Goal: Information Seeking & Learning: Learn about a topic

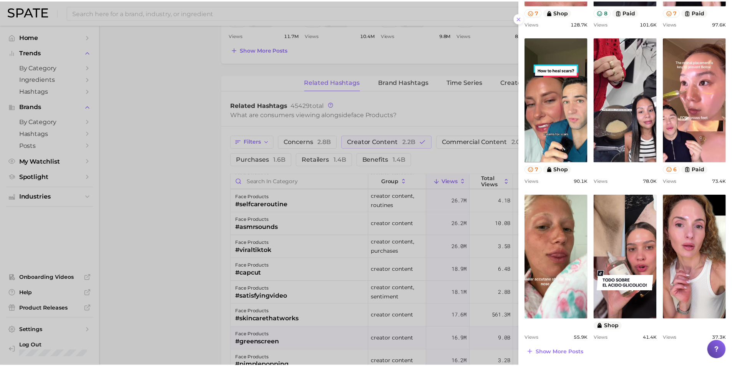
scroll to position [209, 0]
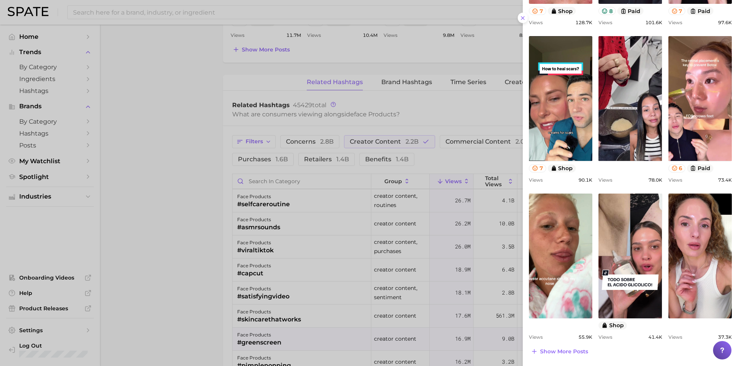
click at [190, 201] on div at bounding box center [369, 183] width 738 height 366
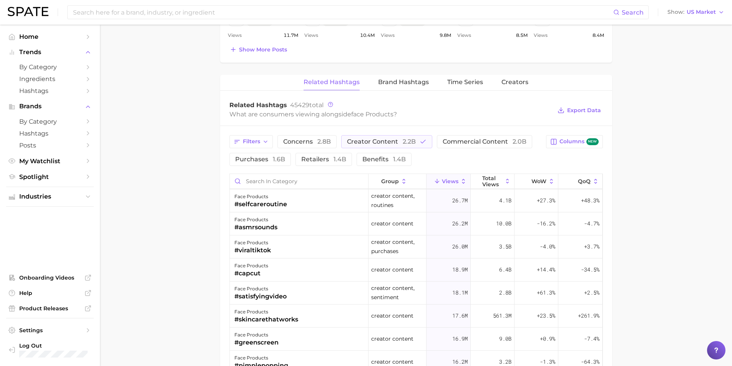
drag, startPoint x: 224, startPoint y: 306, endPoint x: 213, endPoint y: 307, distance: 11.2
click at [218, 307] on main "1. skincare 2. face products 3. Subcategory Overview Google TikTok Instagram Be…" at bounding box center [416, 36] width 632 height 1101
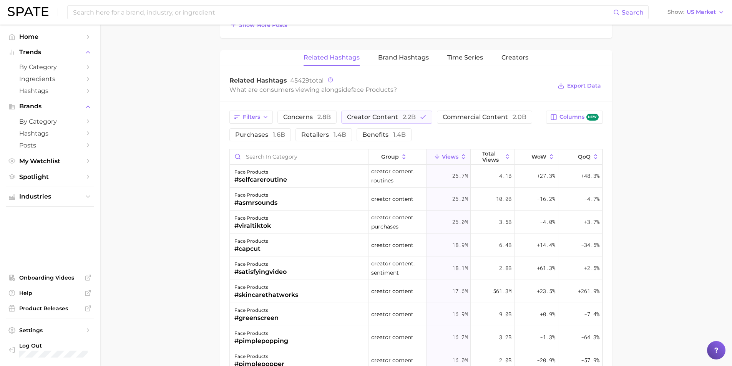
scroll to position [577, 0]
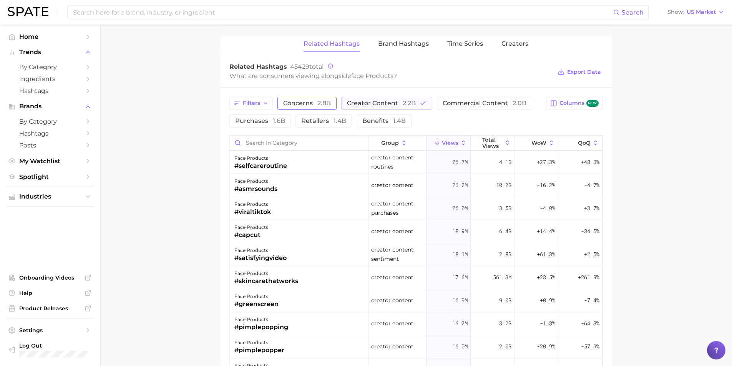
click at [318, 105] on span "2.8b" at bounding box center [324, 103] width 13 height 7
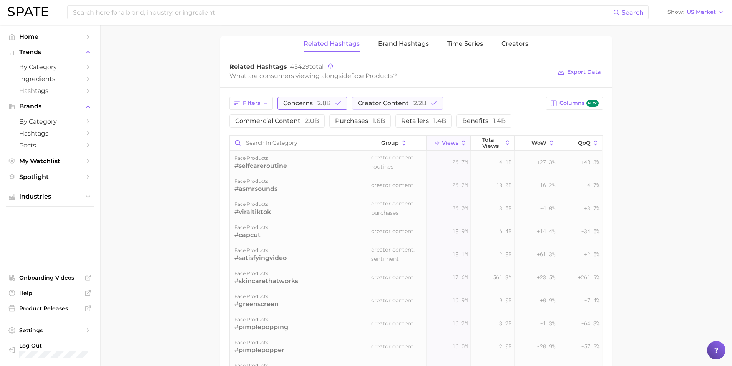
scroll to position [0, 0]
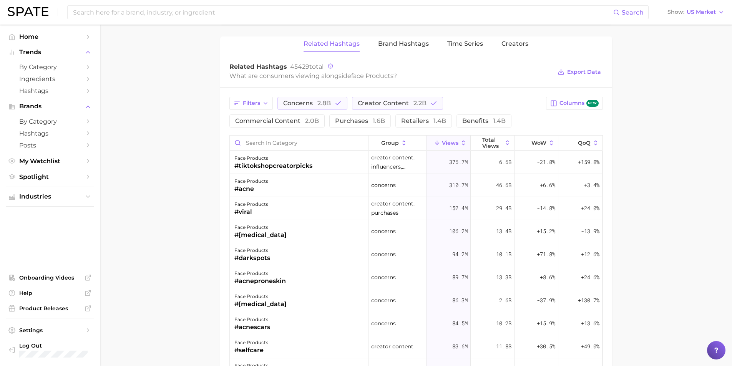
click at [385, 128] on div "Filters concerns 2.8b creator content 2.2b commercial content 2.0b purchases 1.…" at bounding box center [416, 299] width 392 height 423
click at [457, 125] on button "benefits 1.4b" at bounding box center [484, 121] width 55 height 13
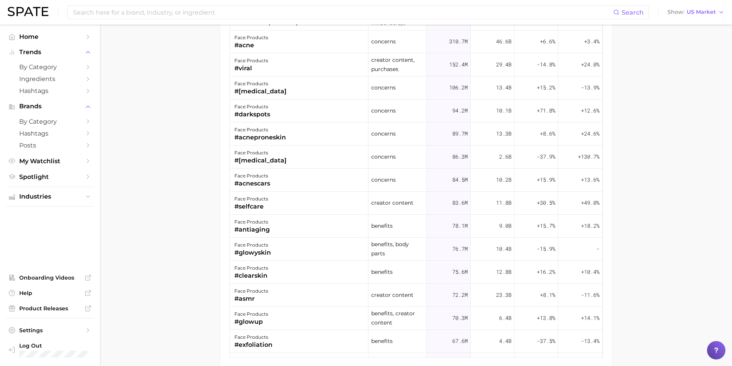
scroll to position [721, 0]
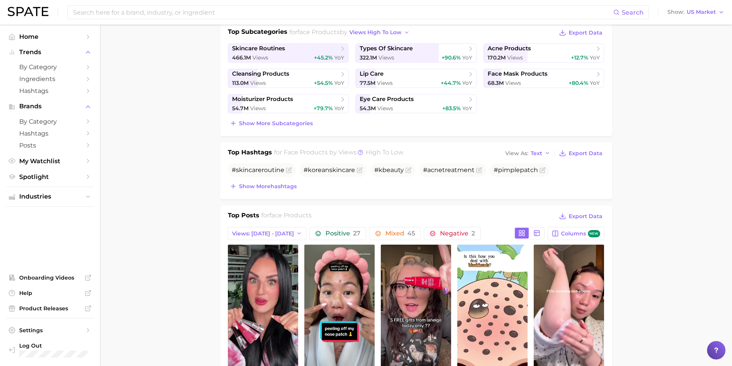
scroll to position [0, 0]
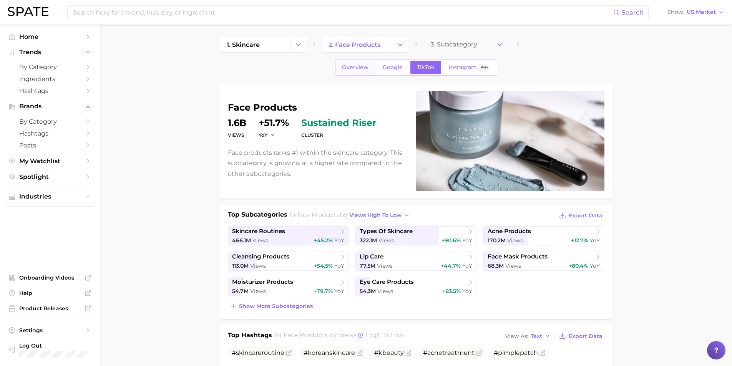
click at [348, 71] on link "Overview" at bounding box center [356, 67] width 40 height 13
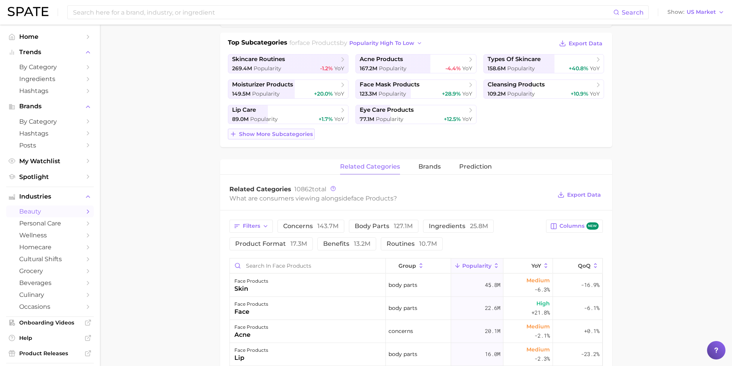
scroll to position [154, 0]
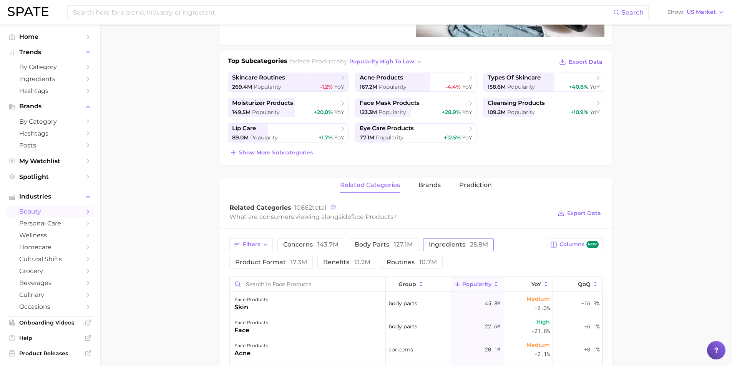
click at [472, 246] on span "25.8m" at bounding box center [479, 244] width 18 height 7
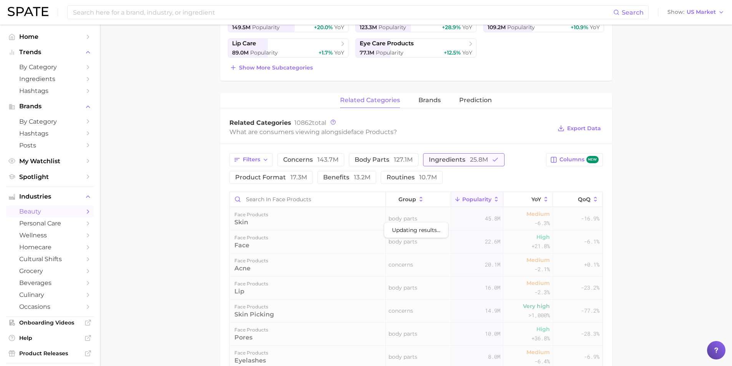
scroll to position [269, 0]
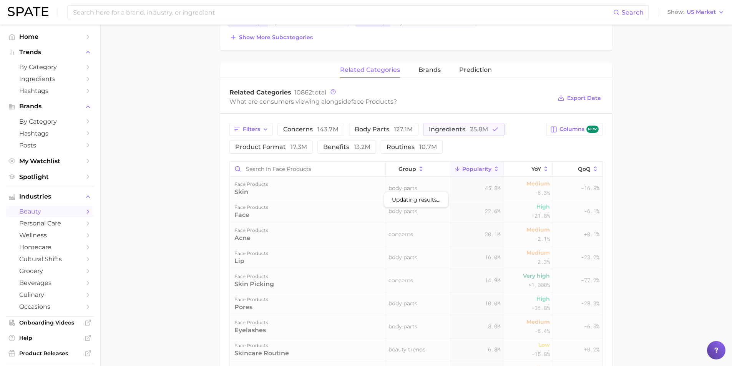
click at [424, 203] on span "Updating results..." at bounding box center [416, 199] width 48 height 9
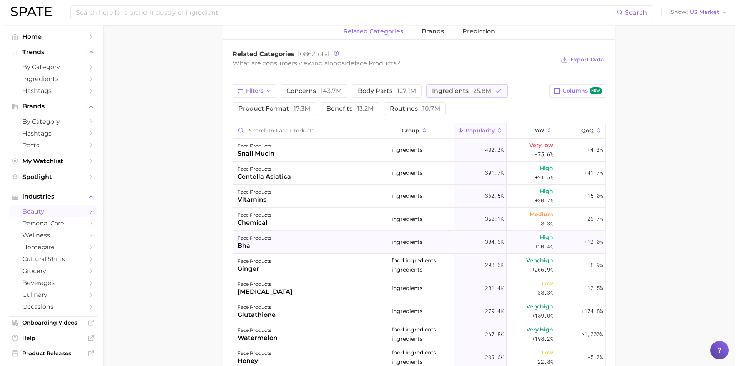
scroll to position [384, 0]
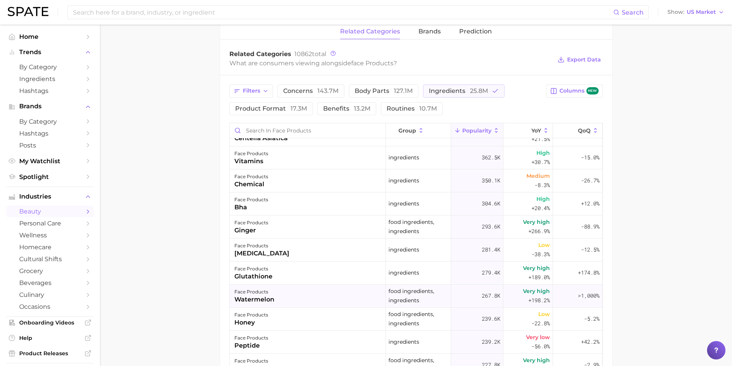
click at [266, 301] on div "watermelon" at bounding box center [254, 299] width 40 height 9
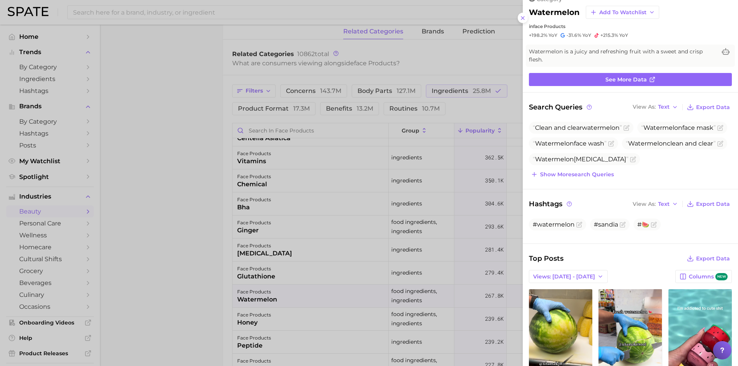
scroll to position [0, 0]
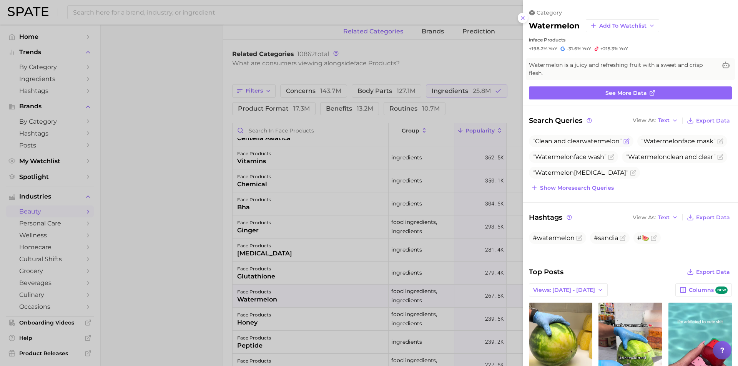
click at [633, 141] on span "Clean and clear watermelon" at bounding box center [581, 141] width 105 height 12
click at [629, 142] on icon "Flag as miscategorized or irrelevant" at bounding box center [626, 140] width 3 height 3
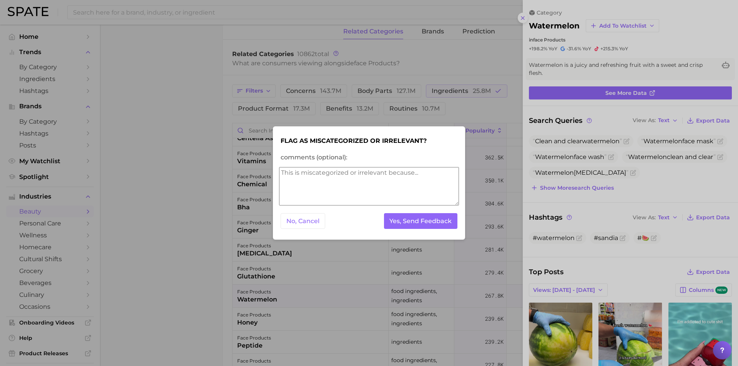
click at [300, 214] on button "No, Cancel" at bounding box center [303, 221] width 45 height 16
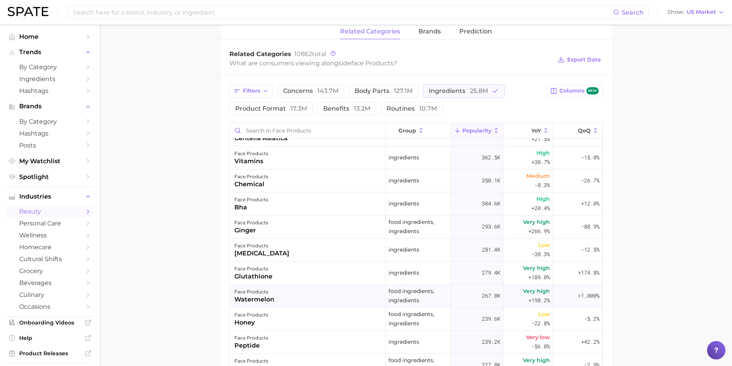
click at [267, 293] on div "face products" at bounding box center [254, 292] width 40 height 9
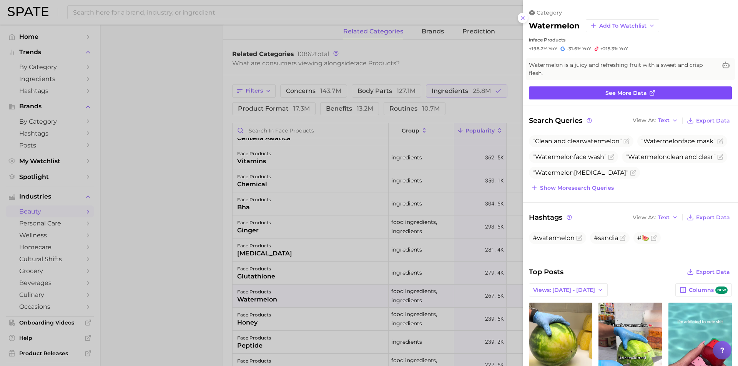
click at [611, 96] on span "See more data" at bounding box center [626, 93] width 42 height 7
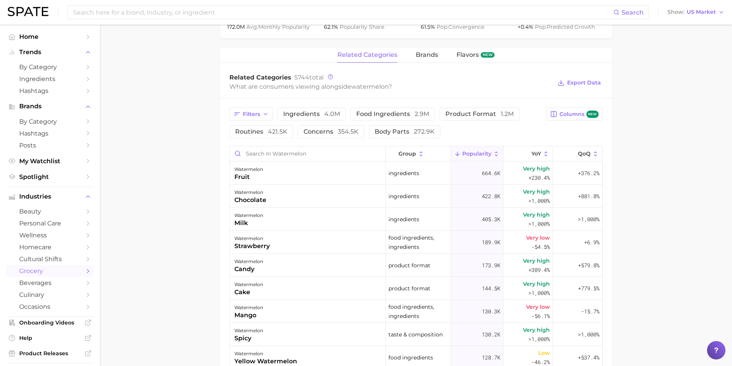
scroll to position [346, 0]
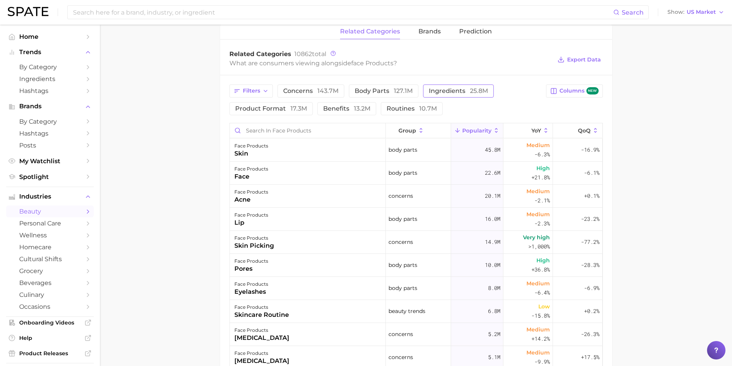
click at [449, 95] on button "ingredients 25.8m" at bounding box center [458, 91] width 71 height 13
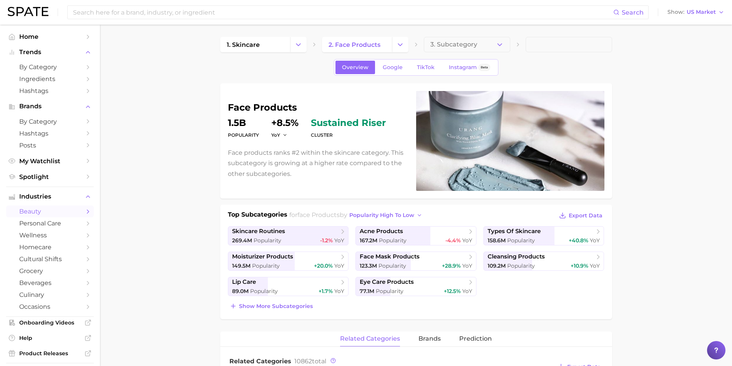
scroll to position [231, 0]
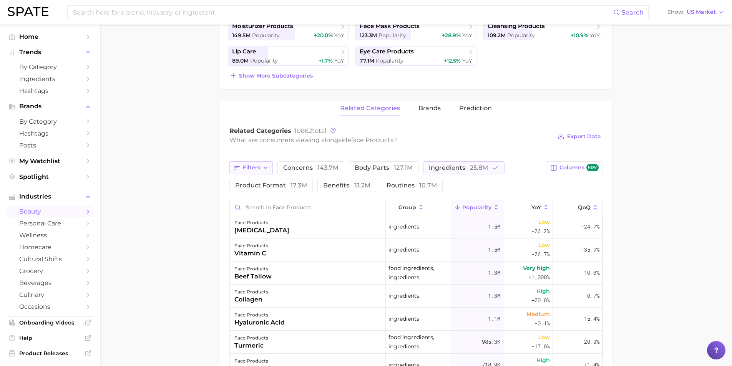
click at [260, 169] on button "Filters" at bounding box center [250, 167] width 43 height 13
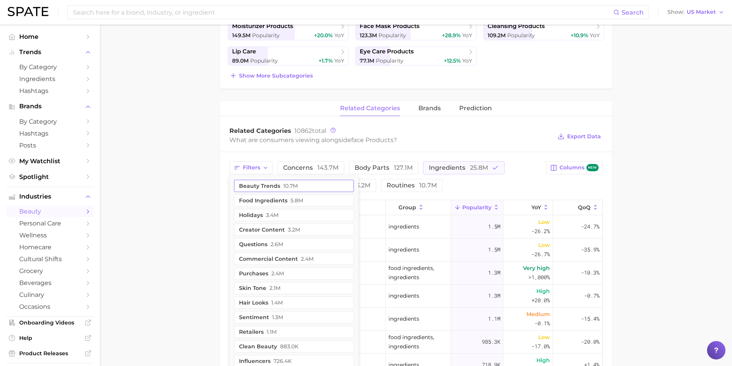
click at [259, 183] on button "beauty trends 10.7m" at bounding box center [294, 186] width 120 height 12
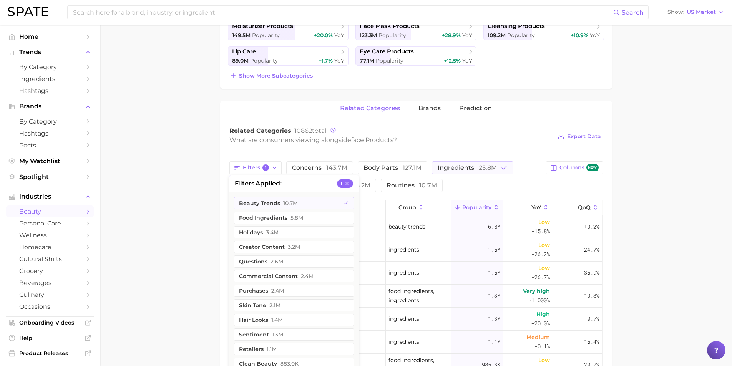
click at [139, 178] on main "1. skincare 2. face products 3. Subcategory Overview Google TikTok Instagram Be…" at bounding box center [416, 204] width 632 height 820
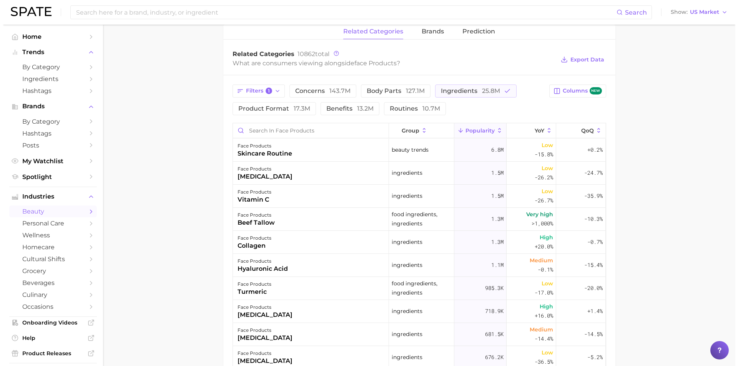
scroll to position [346, 0]
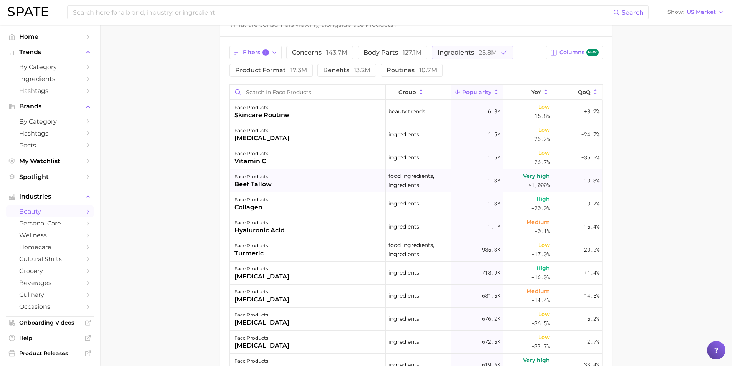
click at [254, 185] on div "beef tallow" at bounding box center [252, 184] width 37 height 9
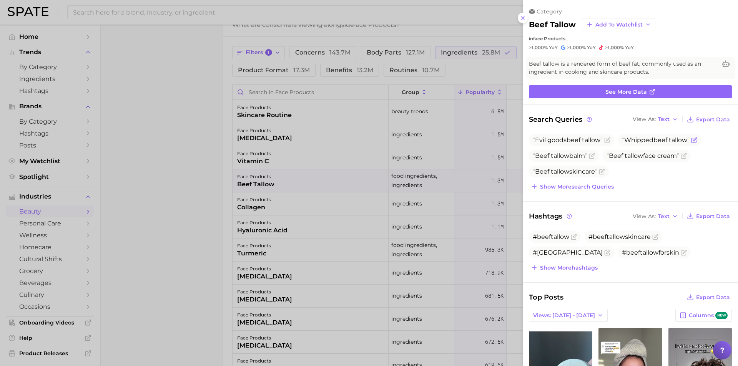
scroll to position [0, 0]
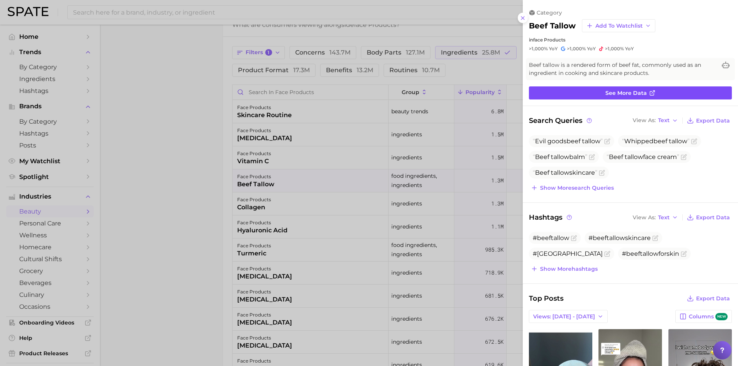
click at [656, 90] on link "See more data" at bounding box center [630, 92] width 203 height 13
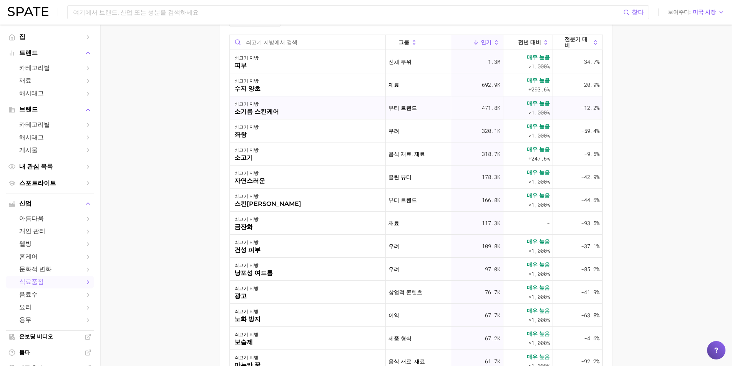
click at [271, 112] on font "소기름 스킨케어" at bounding box center [256, 111] width 45 height 7
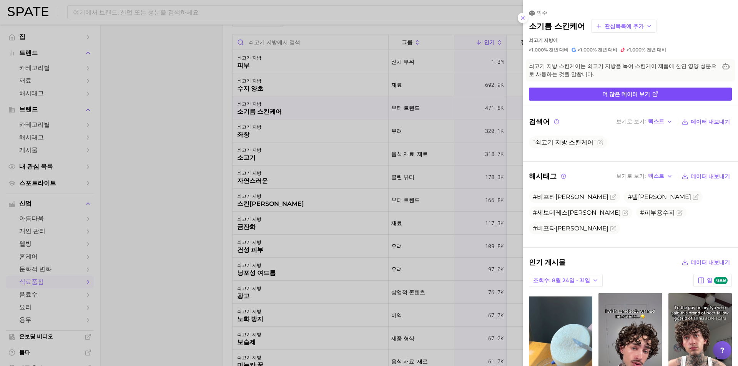
click at [594, 94] on link "더 많은 데이터 보기" at bounding box center [630, 94] width 203 height 13
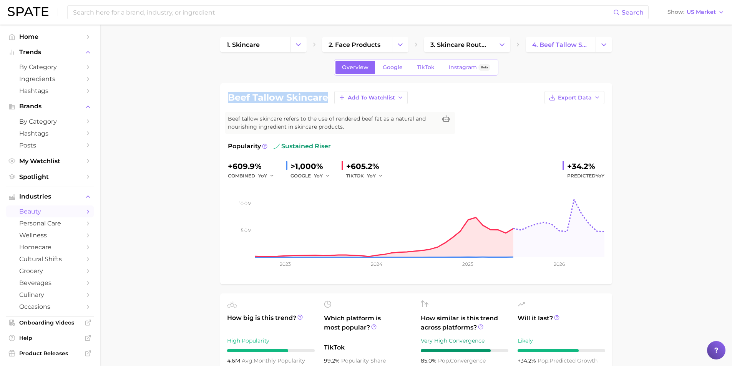
drag, startPoint x: 225, startPoint y: 94, endPoint x: 330, endPoint y: 96, distance: 105.0
click at [330, 96] on div "beef tallow skincare Add to Watchlist Export Data Beef tallow skincare refers t…" at bounding box center [416, 183] width 392 height 201
copy h1 "beef tallow skincare"
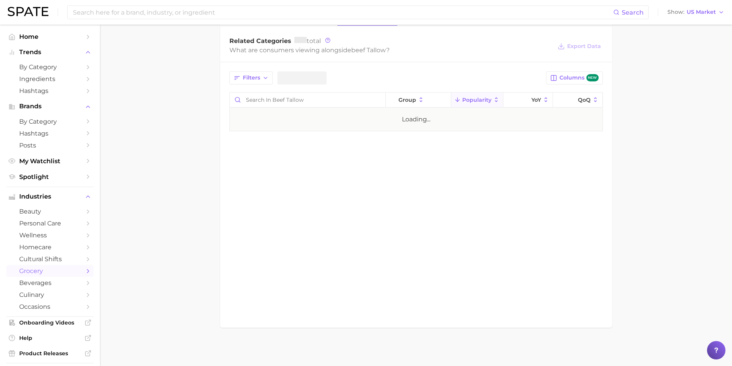
scroll to position [321, 0]
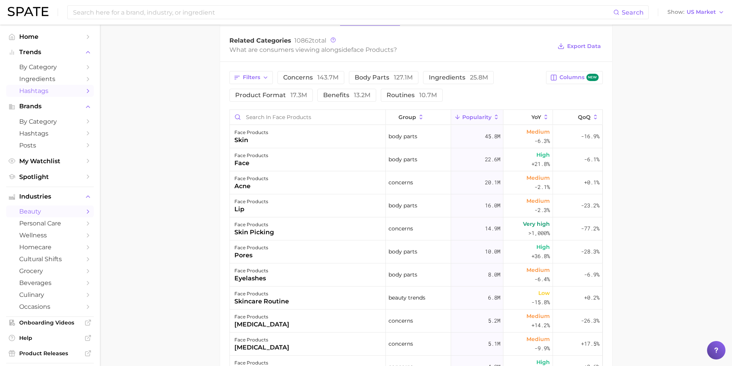
click at [40, 95] on span "Hashtags" at bounding box center [50, 90] width 62 height 7
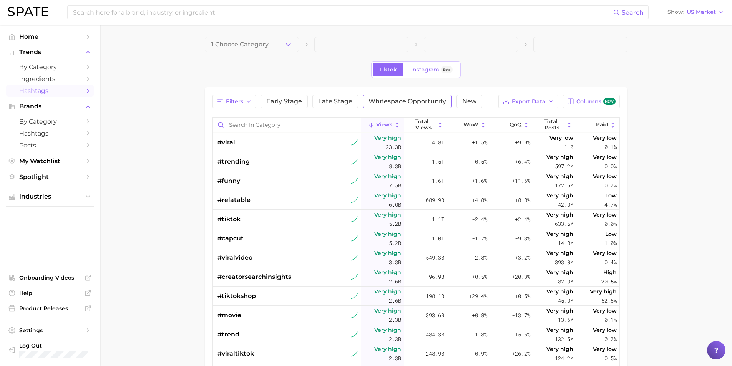
click at [405, 100] on span "Whitespace Opportunity" at bounding box center [408, 101] width 78 height 6
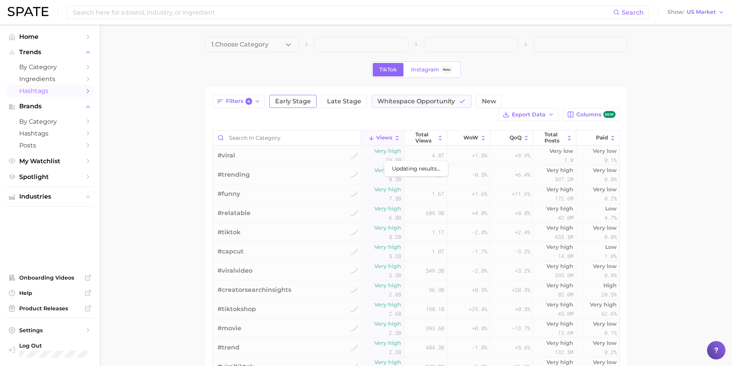
click at [276, 100] on span "Early Stage" at bounding box center [293, 101] width 36 height 6
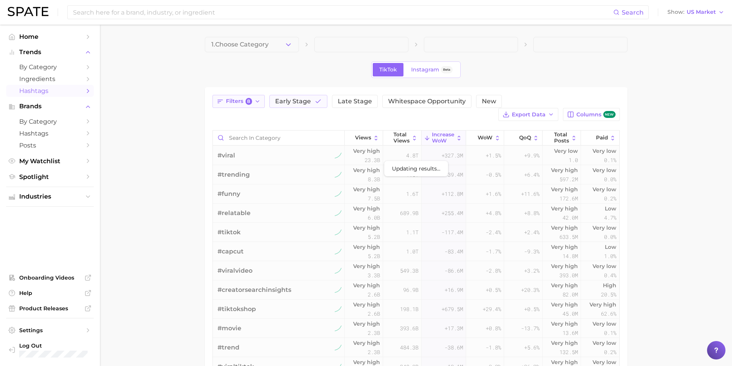
click at [246, 102] on span "8" at bounding box center [249, 101] width 7 height 7
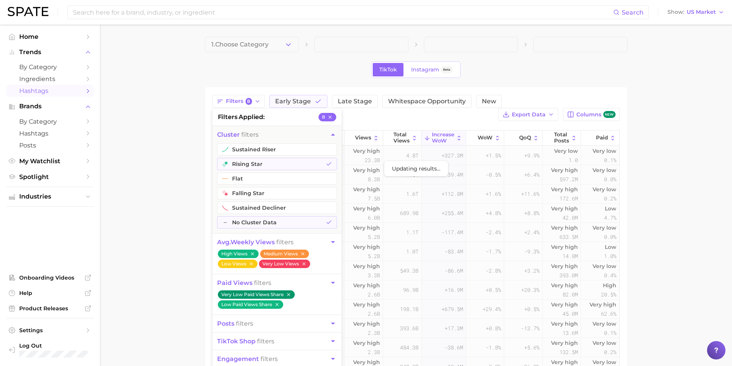
click at [145, 161] on main "1. Choose Category TikTok Instagram Beta Filters 8 filters applied 8 cluster fi…" at bounding box center [416, 284] width 632 height 518
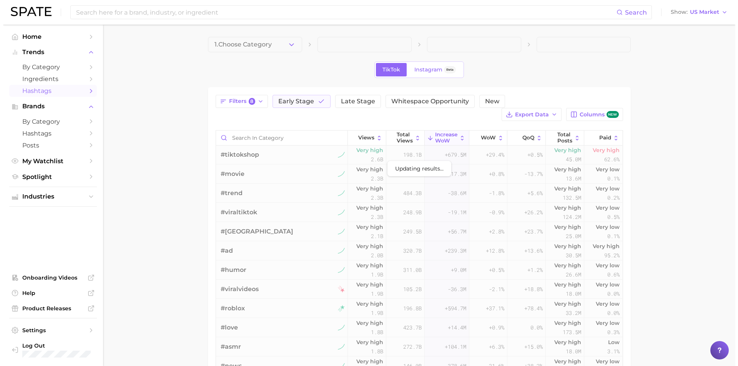
scroll to position [154, 0]
click at [289, 41] on icon "button" at bounding box center [288, 45] width 8 height 8
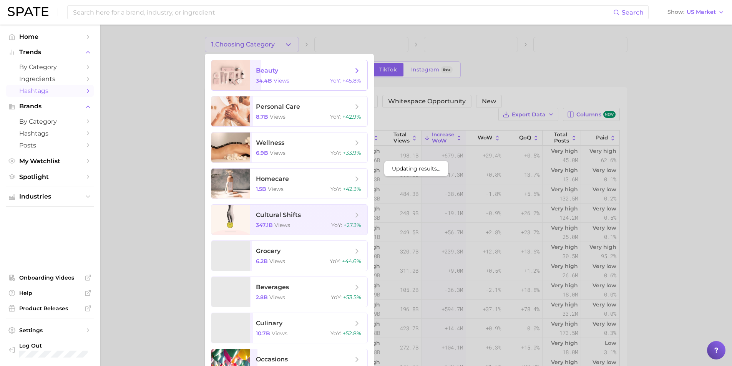
click at [292, 72] on span "beauty" at bounding box center [304, 71] width 97 height 8
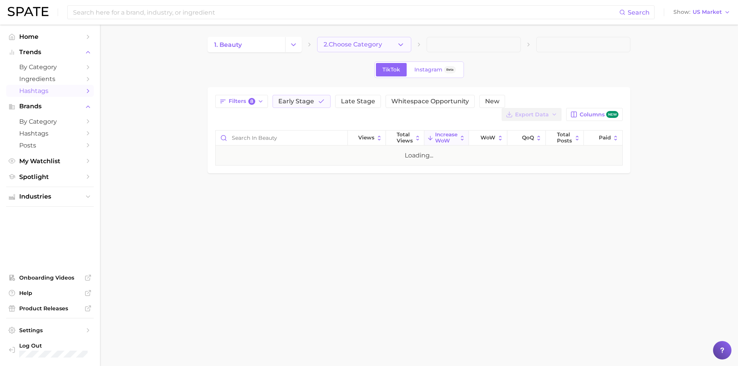
click at [380, 45] on span "2. Choose Category" at bounding box center [353, 44] width 58 height 7
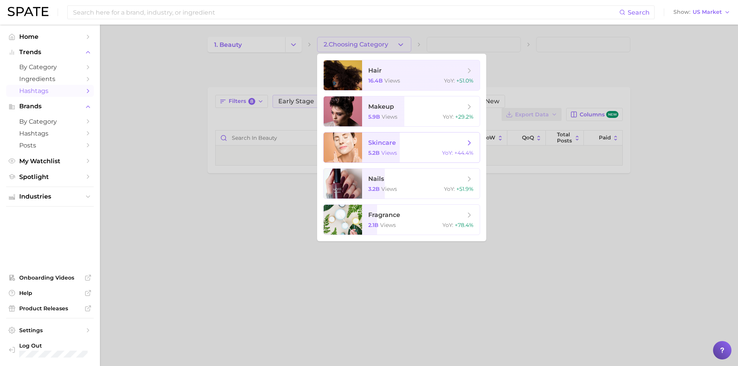
click at [394, 158] on span "skincare 5.2b views YoY : +44.4%" at bounding box center [421, 148] width 118 height 30
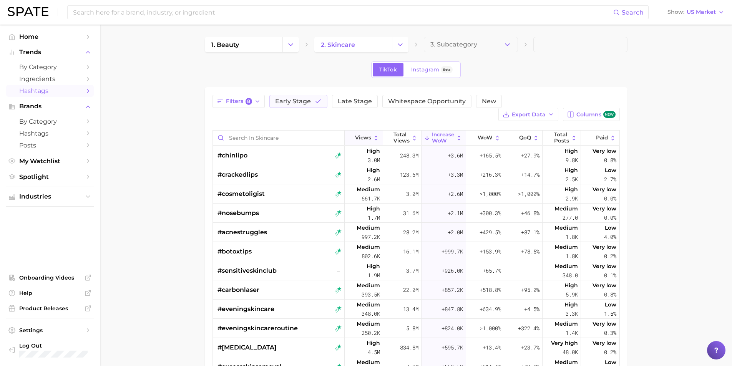
click at [355, 136] on span "Views" at bounding box center [363, 138] width 16 height 6
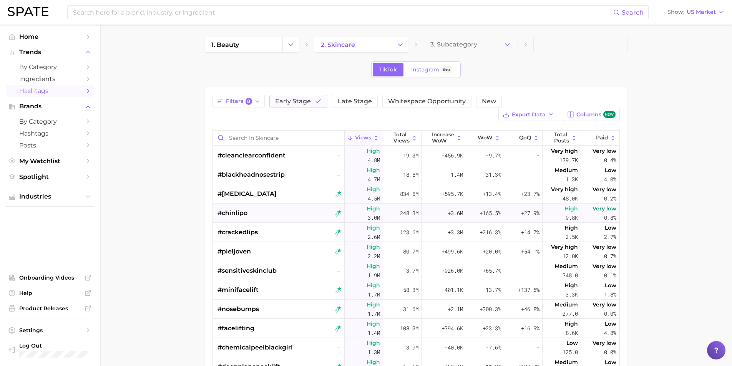
click at [235, 214] on span "#chinlipo" at bounding box center [233, 213] width 30 height 9
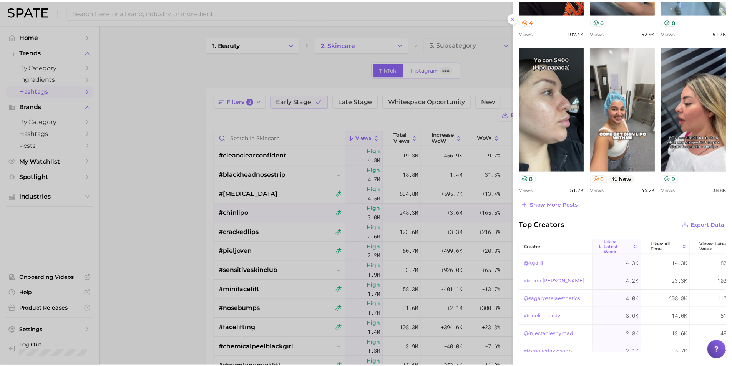
scroll to position [364, 0]
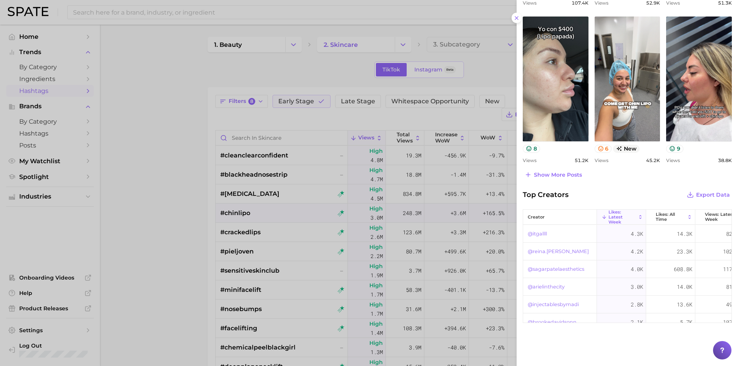
click at [136, 236] on div at bounding box center [369, 183] width 738 height 366
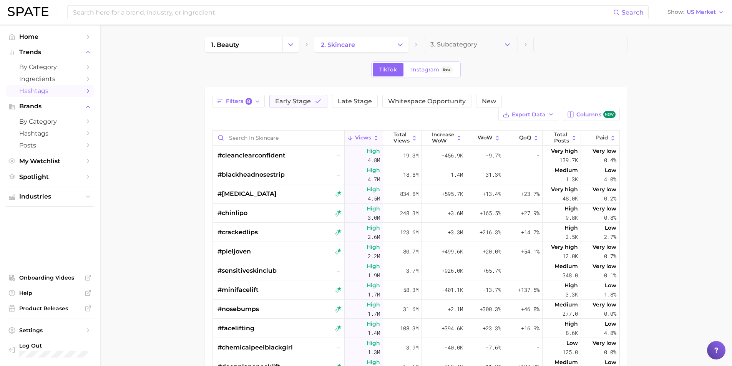
click at [672, 42] on main "1. beauty 2. skincare 3. Subcategory TikTok Instagram Beta Filters 8 Early Stag…" at bounding box center [416, 284] width 632 height 518
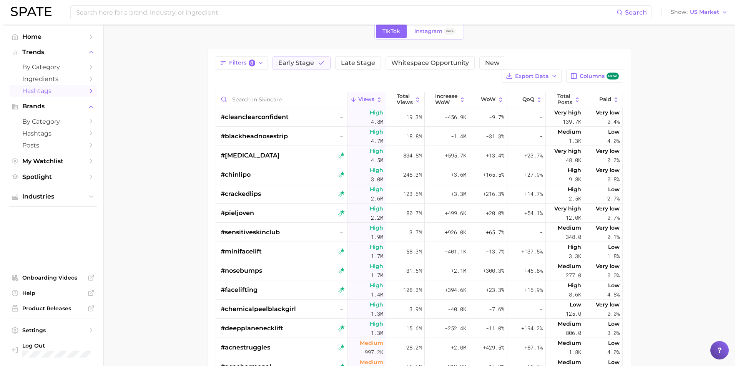
scroll to position [39, 0]
click at [267, 328] on span "#deepplanenecklift" at bounding box center [249, 328] width 63 height 9
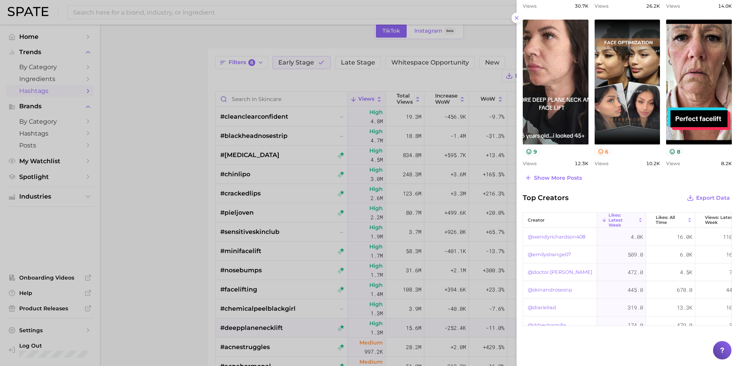
scroll to position [348, 0]
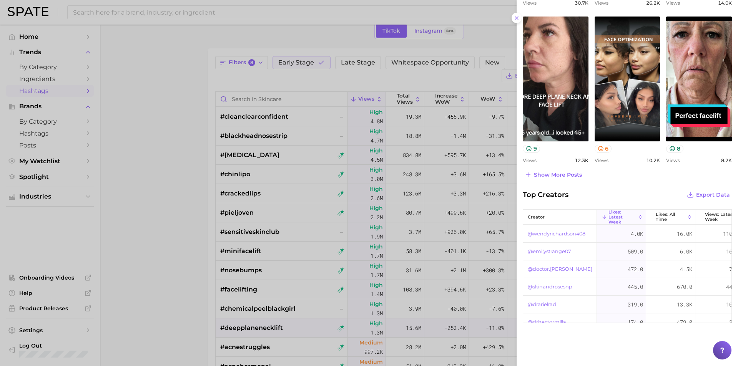
click at [155, 323] on div at bounding box center [369, 183] width 738 height 366
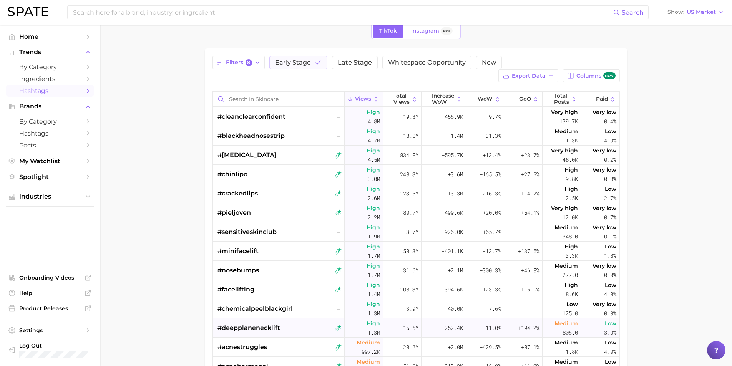
click at [264, 329] on span "#deepplanenecklift" at bounding box center [249, 328] width 63 height 9
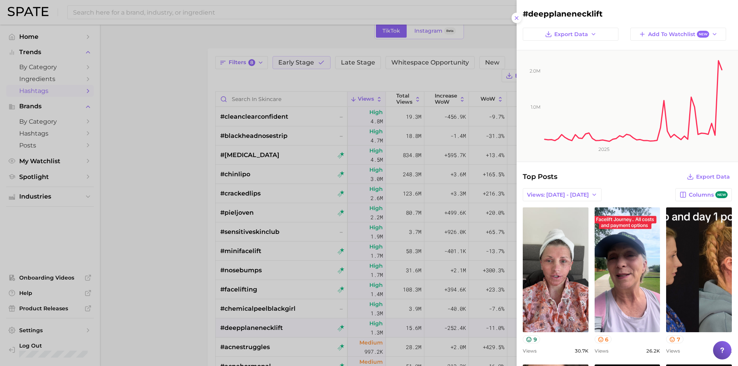
scroll to position [0, 0]
click at [557, 14] on h2 "#deepplanenecklift" at bounding box center [627, 13] width 209 height 9
click at [712, 135] on rect at bounding box center [634, 96] width 180 height 92
click at [621, 131] on rect at bounding box center [634, 96] width 180 height 92
click at [136, 190] on div at bounding box center [369, 183] width 738 height 366
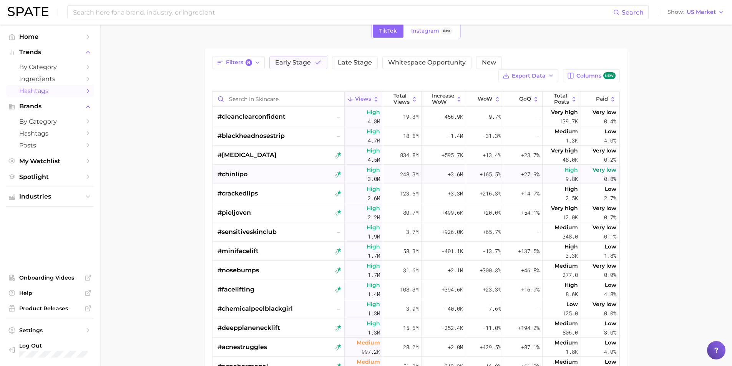
drag, startPoint x: 279, startPoint y: 173, endPoint x: 217, endPoint y: 176, distance: 62.0
click at [223, 176] on div "#chinlipo" at bounding box center [280, 174] width 124 height 19
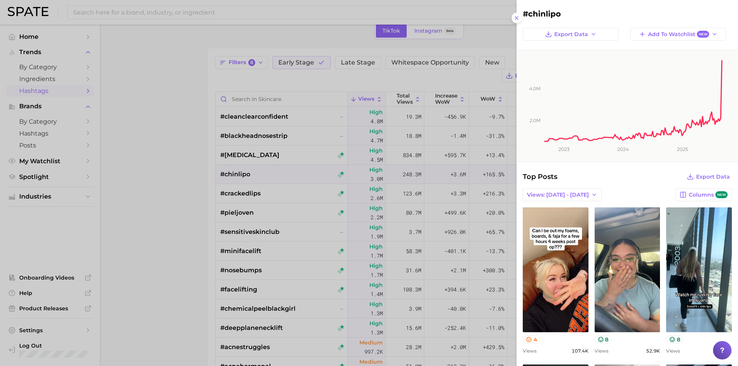
click at [130, 264] on div at bounding box center [369, 183] width 738 height 366
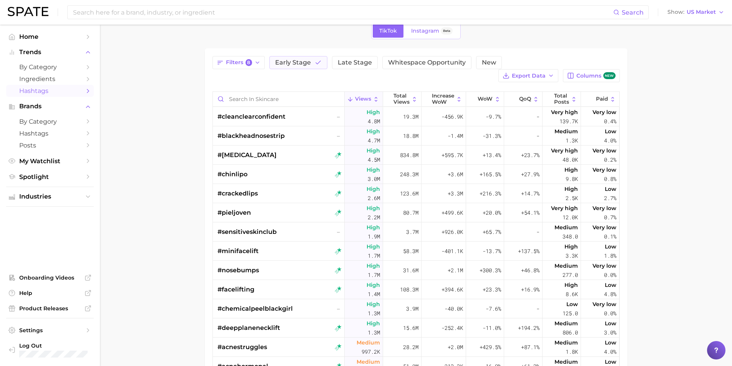
drag, startPoint x: 271, startPoint y: 173, endPoint x: 195, endPoint y: 168, distance: 76.3
click at [195, 168] on main "1. beauty 2. skincare 3. Subcategory TikTok Instagram Beta Filters 8 Early Stag…" at bounding box center [416, 245] width 632 height 518
click at [225, 175] on span "#chinlipo" at bounding box center [233, 174] width 30 height 9
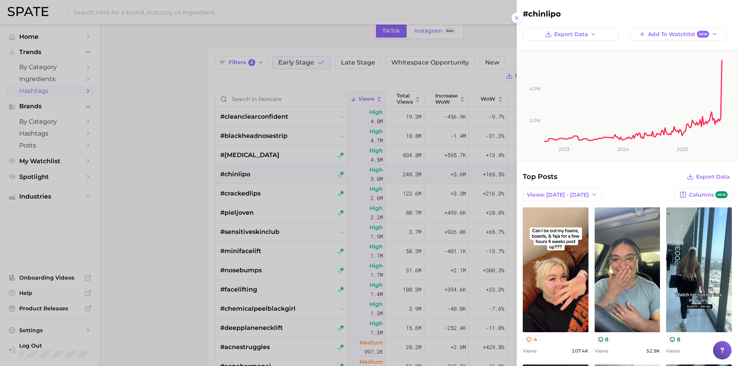
click at [548, 13] on h2 "#chinlipo" at bounding box center [627, 13] width 209 height 9
click at [573, 34] on span "Export Data" at bounding box center [571, 34] width 34 height 7
click at [654, 150] on icon "2.0m 4.0m 2023 2024 2025" at bounding box center [625, 105] width 216 height 111
click at [185, 54] on div at bounding box center [369, 183] width 738 height 366
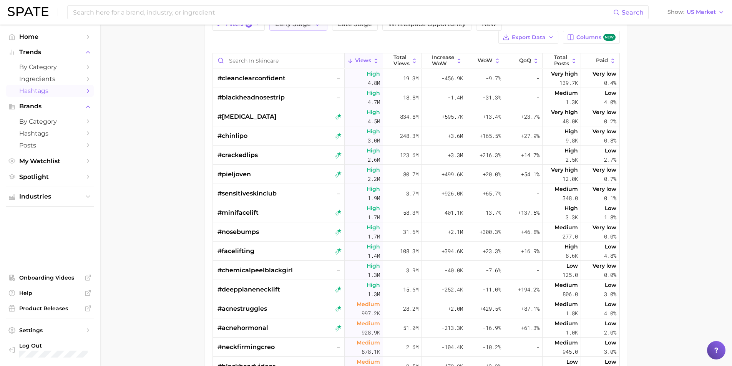
scroll to position [39, 0]
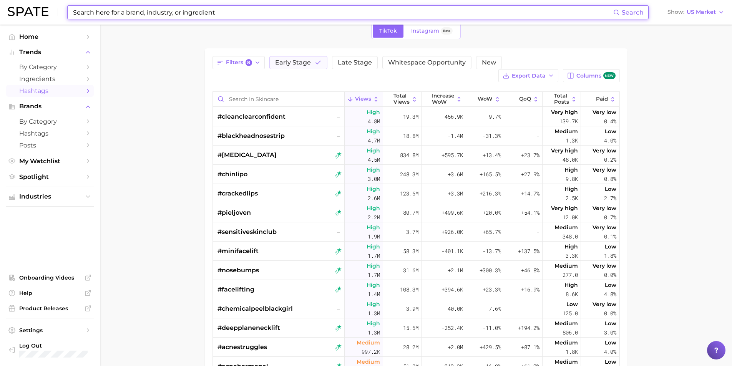
click at [140, 13] on input at bounding box center [342, 12] width 541 height 13
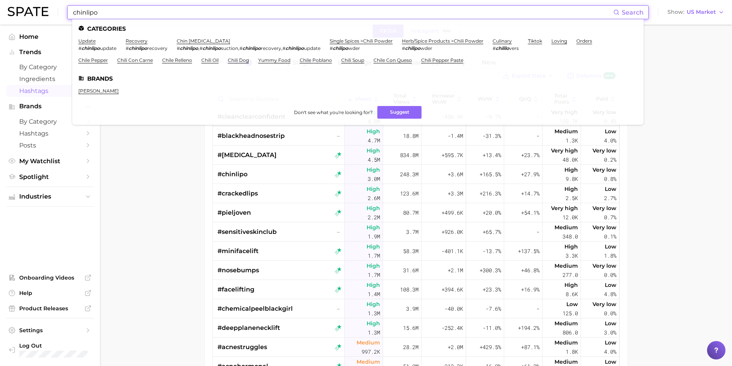
click at [171, 142] on main "1. beauty 2. skincare 3. Subcategory TikTok Instagram Beta Filters 8 Early Stag…" at bounding box center [416, 245] width 632 height 518
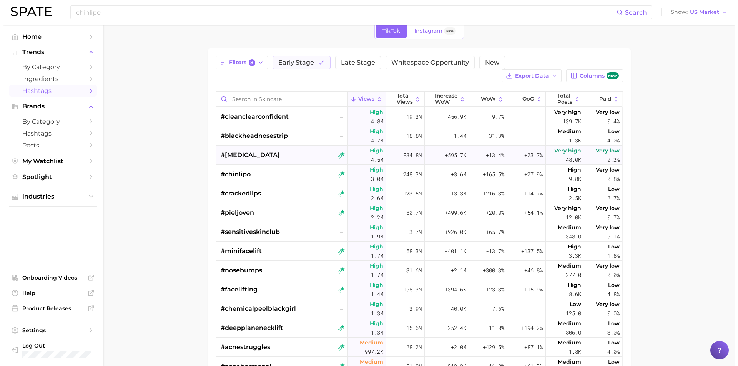
scroll to position [0, 0]
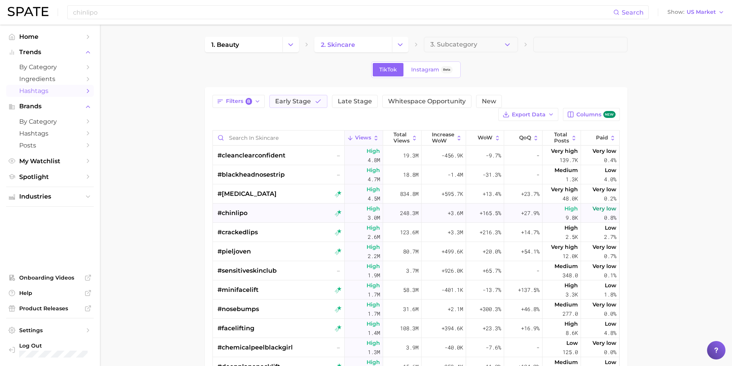
click at [245, 210] on span "#chinlipo" at bounding box center [233, 213] width 30 height 9
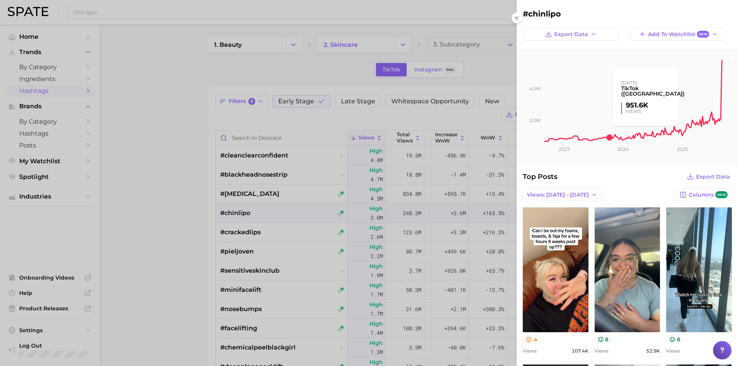
click at [610, 136] on rect at bounding box center [634, 96] width 180 height 92
click at [678, 39] on button "Add to Watchlist New" at bounding box center [678, 34] width 96 height 13
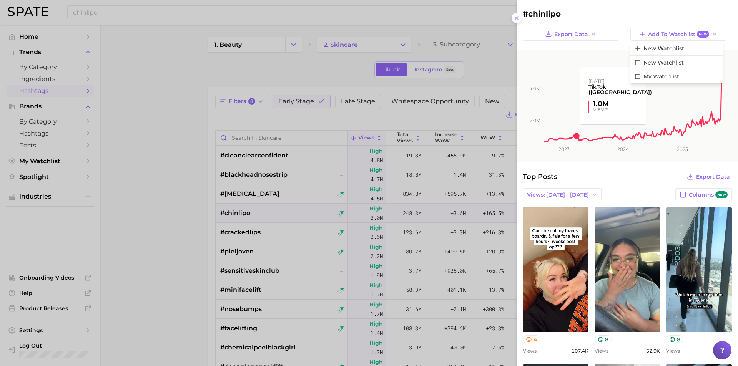
click at [585, 70] on rect at bounding box center [634, 96] width 180 height 92
drag, startPoint x: 569, startPoint y: 16, endPoint x: 509, endPoint y: 10, distance: 60.6
copy div "#chinlipo"
click at [145, 71] on div at bounding box center [369, 183] width 738 height 366
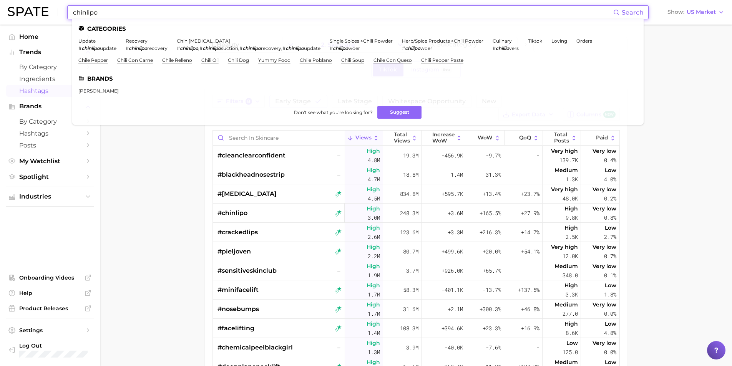
drag, startPoint x: 135, startPoint y: 12, endPoint x: 0, endPoint y: -8, distance: 136.0
click at [0, 0] on html "chinlipo Search Categories update # chinlipo update recovery # chinlipo recover…" at bounding box center [366, 183] width 732 height 366
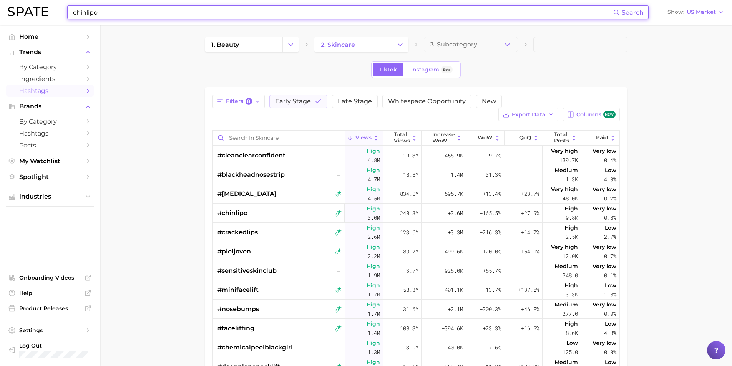
paste input "#"
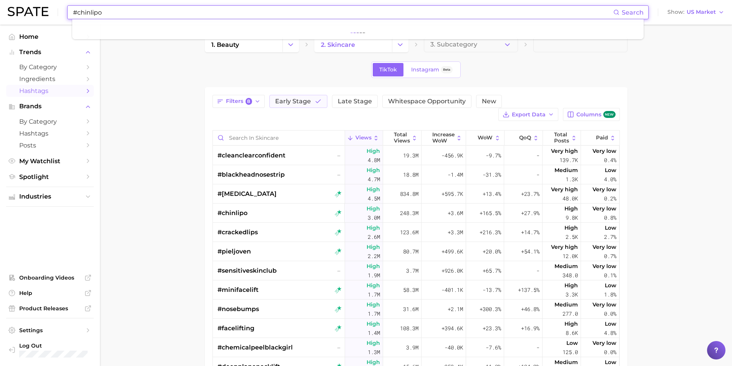
type input "#chinlipo"
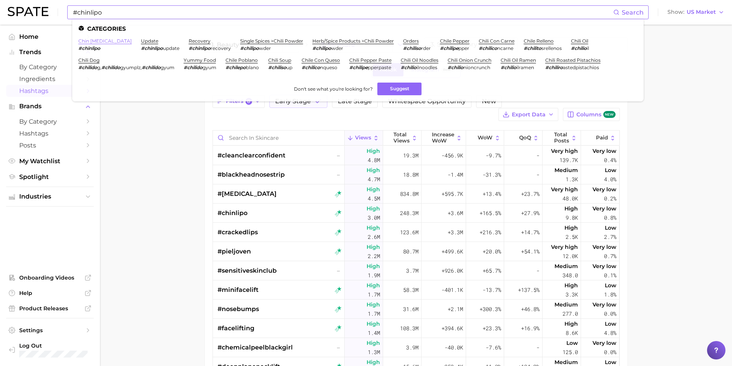
click at [96, 42] on link "chin [MEDICAL_DATA]" at bounding box center [104, 41] width 53 height 6
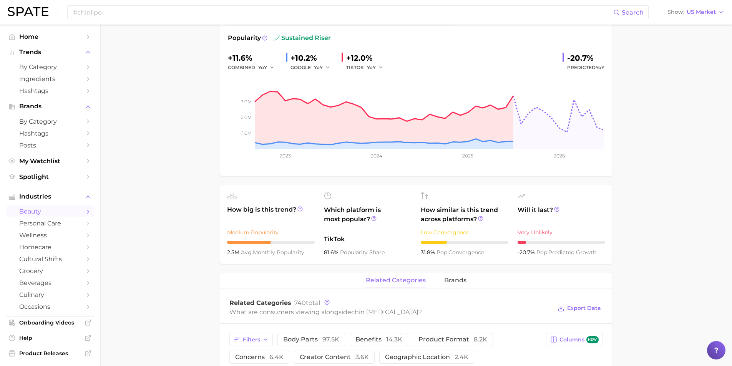
scroll to position [105, 0]
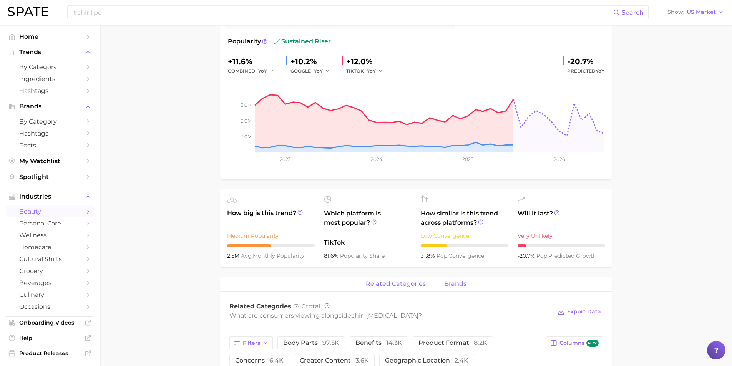
click at [456, 281] on span "brands" at bounding box center [455, 284] width 22 height 7
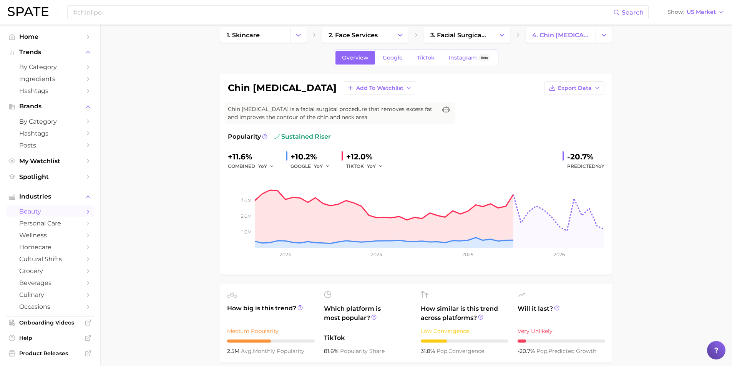
scroll to position [0, 0]
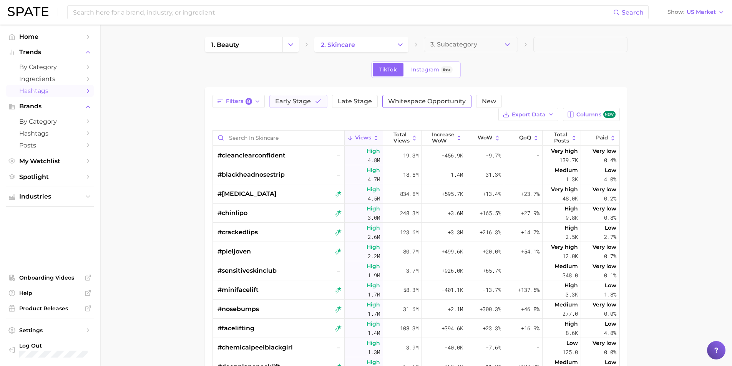
click at [442, 101] on span "Whitespace Opportunity" at bounding box center [427, 101] width 78 height 6
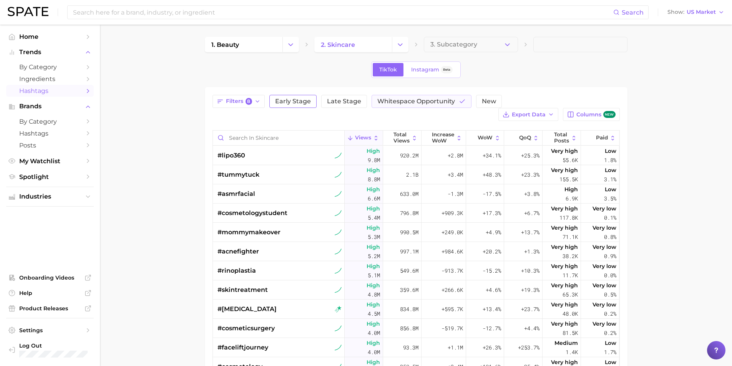
click at [309, 104] on span "Early Stage" at bounding box center [293, 101] width 36 height 6
